Goal: Task Accomplishment & Management: Manage account settings

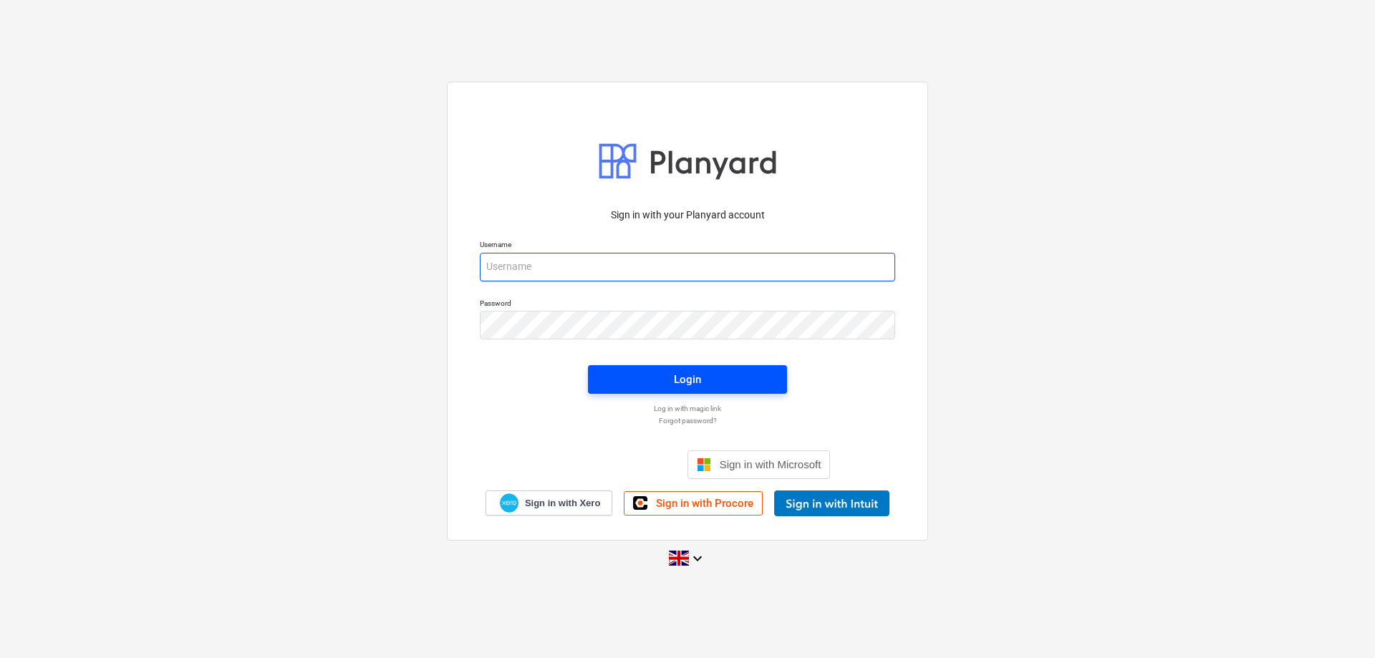
type input "[PERSON_NAME][EMAIL_ADDRESS][DOMAIN_NAME]"
click at [644, 369] on button "Login" at bounding box center [687, 379] width 199 height 29
